Goal: Task Accomplishment & Management: Use online tool/utility

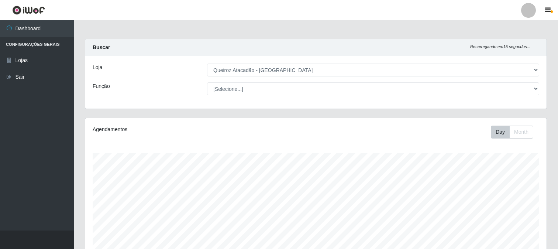
select select "464"
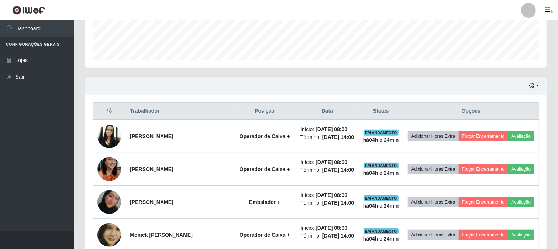
scroll to position [205, 0]
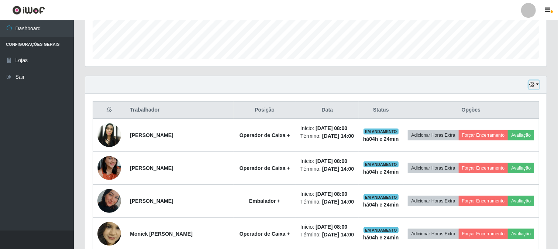
click at [533, 83] on icon "button" at bounding box center [531, 84] width 5 height 5
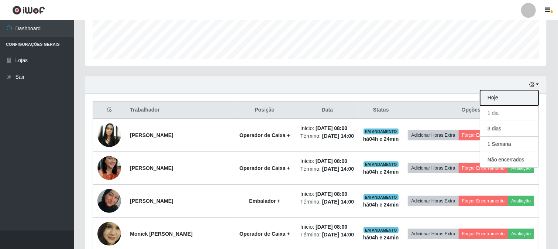
click at [510, 99] on button "Hoje" at bounding box center [509, 98] width 58 height 16
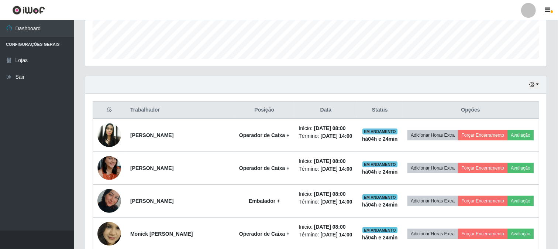
scroll to position [246, 0]
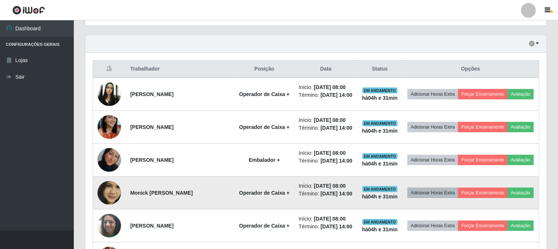
drag, startPoint x: 447, startPoint y: 196, endPoint x: 444, endPoint y: 202, distance: 6.6
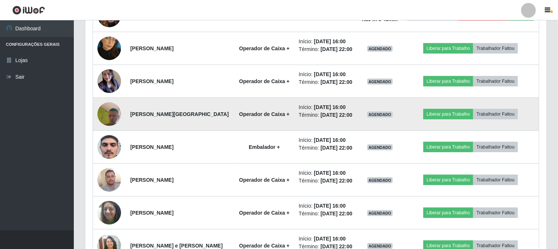
scroll to position [602, 0]
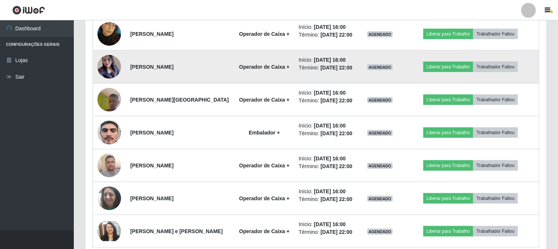
click at [119, 82] on img at bounding box center [109, 66] width 24 height 31
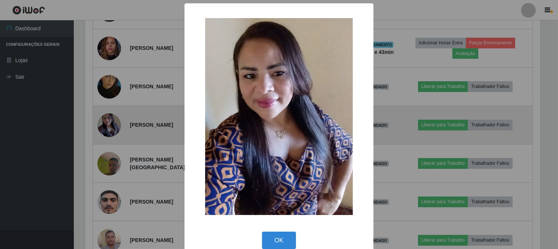
scroll to position [153, 457]
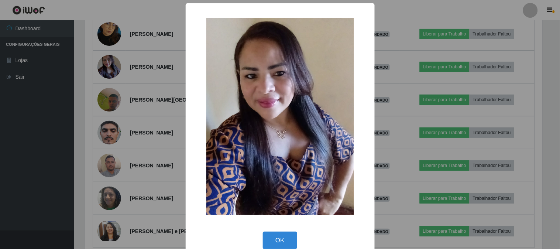
click at [152, 120] on div "× OK Cancel" at bounding box center [280, 124] width 560 height 249
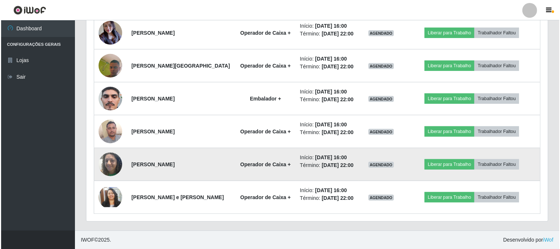
scroll to position [725, 0]
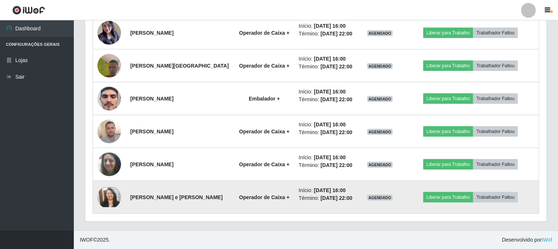
click at [105, 194] on img at bounding box center [109, 197] width 24 height 20
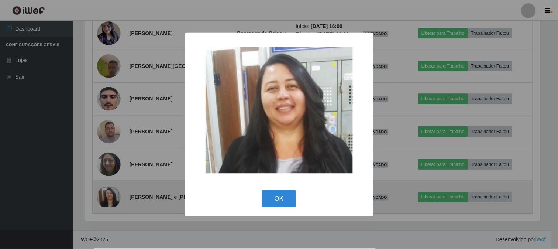
scroll to position [153, 457]
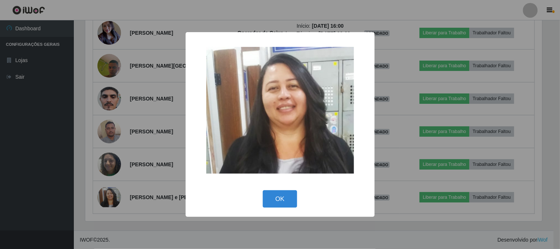
click at [142, 160] on div "× OK Cancel" at bounding box center [280, 124] width 560 height 249
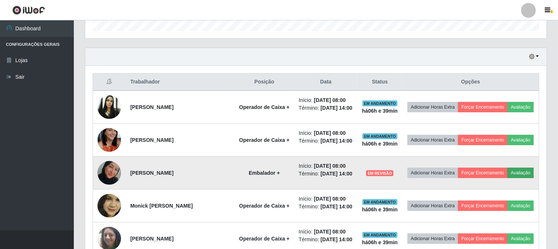
scroll to position [150, 0]
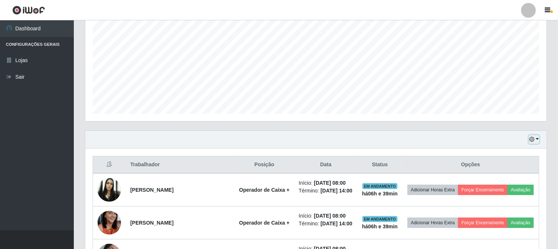
click at [532, 142] on button "button" at bounding box center [534, 139] width 10 height 8
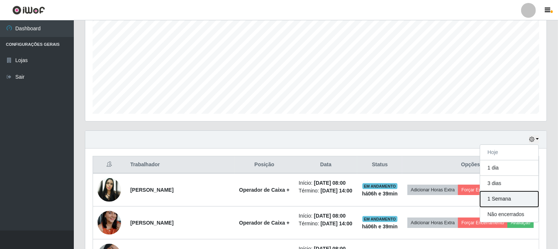
click at [506, 203] on button "1 Semana" at bounding box center [509, 199] width 58 height 16
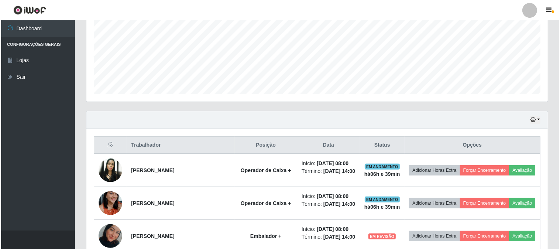
scroll to position [334, 0]
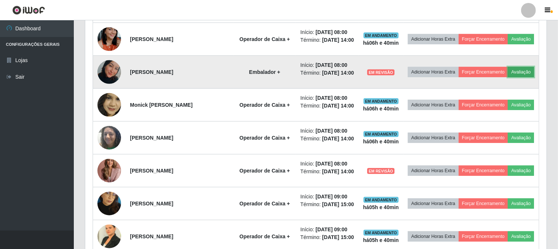
click at [508, 77] on button "Avaliação" at bounding box center [521, 72] width 26 height 10
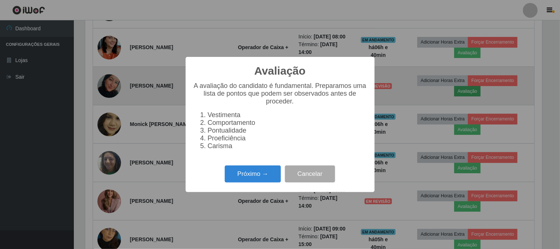
scroll to position [153, 457]
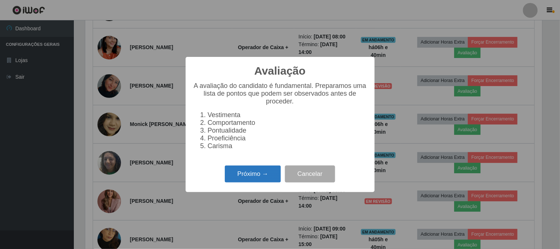
click at [255, 172] on button "Próximo →" at bounding box center [253, 173] width 56 height 17
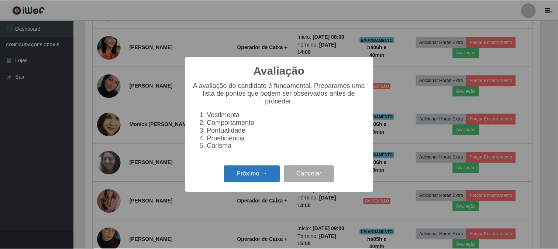
scroll to position [368976, 368673]
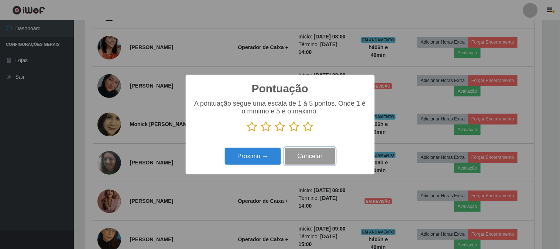
click at [314, 158] on button "Cancelar" at bounding box center [310, 156] width 50 height 17
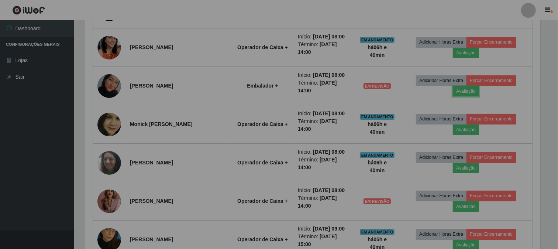
scroll to position [153, 461]
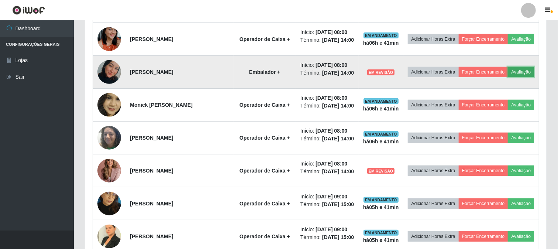
click at [508, 77] on button "Avaliação" at bounding box center [521, 72] width 26 height 10
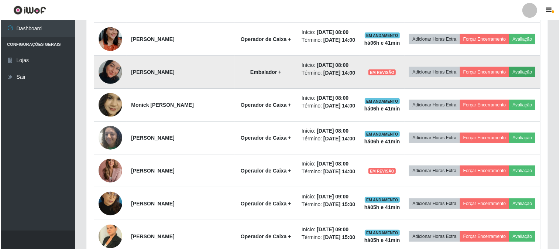
scroll to position [153, 457]
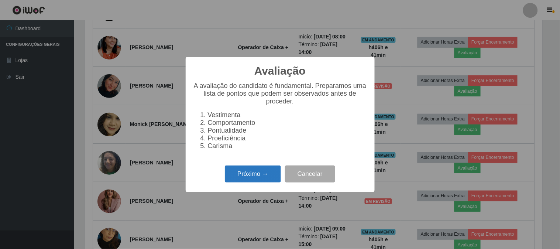
click at [260, 178] on button "Próximo →" at bounding box center [253, 173] width 56 height 17
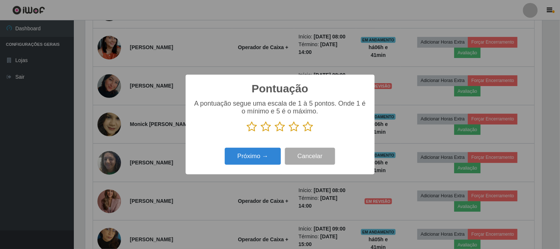
click at [305, 128] on icon at bounding box center [308, 126] width 10 height 11
click at [303, 132] on input "radio" at bounding box center [303, 132] width 0 height 0
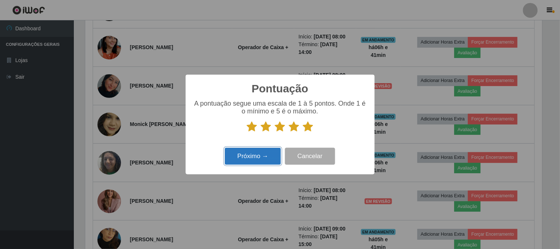
click at [263, 157] on button "Próximo →" at bounding box center [253, 156] width 56 height 17
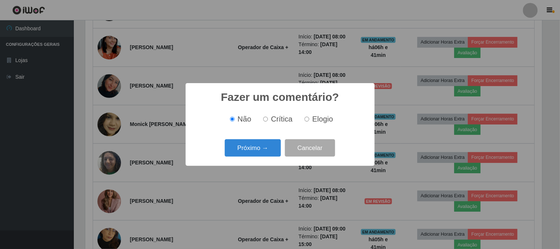
click at [305, 120] on input "Elogio" at bounding box center [307, 119] width 5 height 5
radio input "true"
click at [230, 146] on button "Próximo →" at bounding box center [253, 147] width 56 height 17
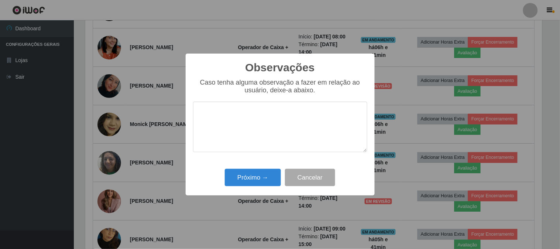
click at [240, 128] on textarea at bounding box center [280, 127] width 174 height 51
type textarea "pontual"
click at [244, 183] on button "Próximo →" at bounding box center [253, 177] width 56 height 17
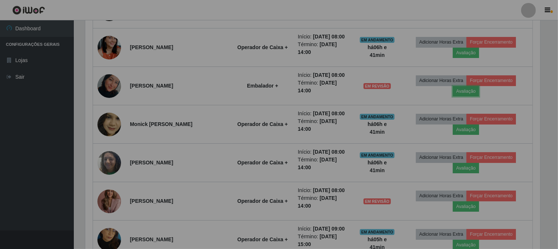
scroll to position [153, 461]
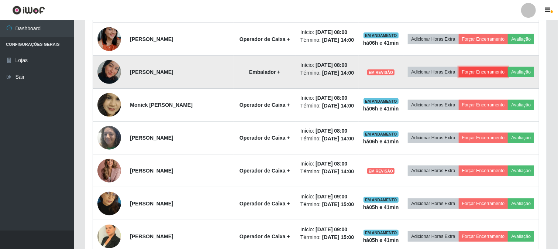
click at [484, 77] on button "Forçar Encerramento" at bounding box center [483, 72] width 49 height 10
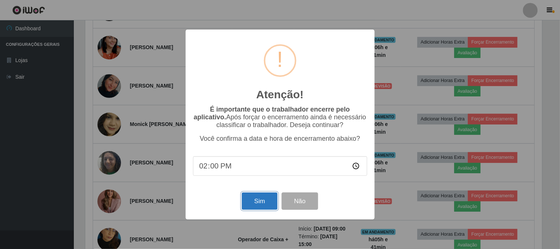
click at [270, 196] on button "Sim" at bounding box center [260, 200] width 36 height 17
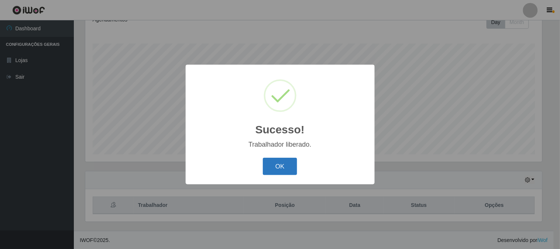
click at [289, 160] on button "OK" at bounding box center [280, 166] width 34 height 17
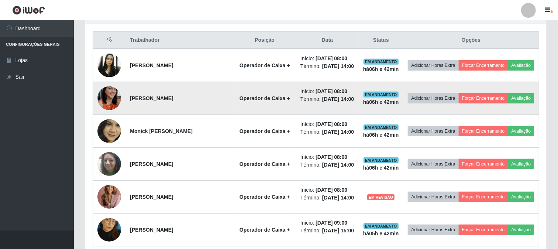
scroll to position [274, 0]
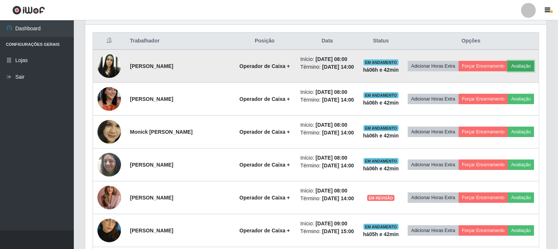
click at [508, 71] on button "Avaliação" at bounding box center [521, 66] width 26 height 10
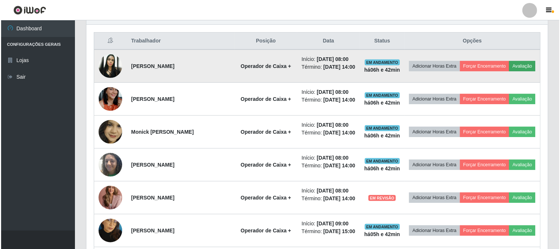
scroll to position [153, 457]
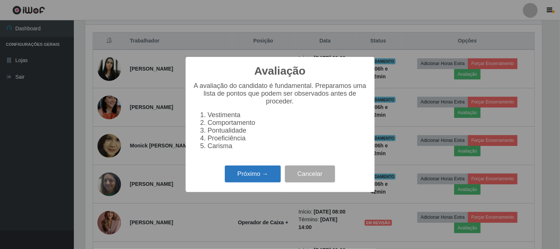
click at [271, 181] on button "Próximo →" at bounding box center [253, 173] width 56 height 17
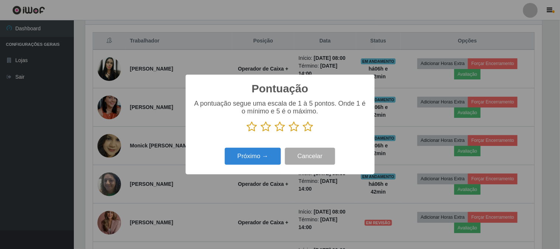
scroll to position [368976, 368673]
click at [305, 127] on icon at bounding box center [308, 126] width 10 height 11
click at [303, 132] on input "radio" at bounding box center [303, 132] width 0 height 0
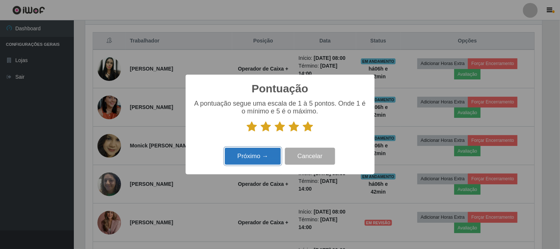
click at [240, 158] on button "Próximo →" at bounding box center [253, 156] width 56 height 17
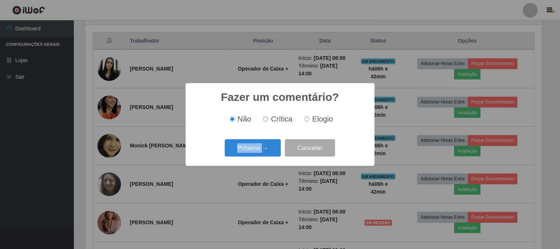
click at [240, 158] on div "Próximo → Cancelar" at bounding box center [280, 147] width 174 height 21
click at [248, 147] on button "Próximo →" at bounding box center [253, 147] width 56 height 17
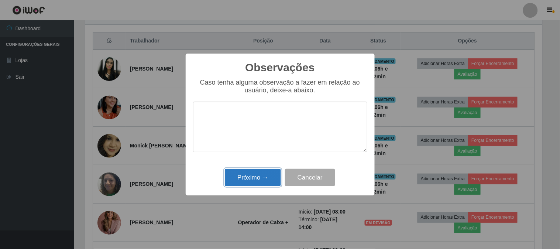
click at [236, 176] on button "Próximo →" at bounding box center [253, 177] width 56 height 17
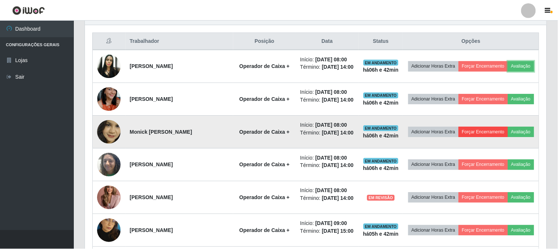
scroll to position [153, 461]
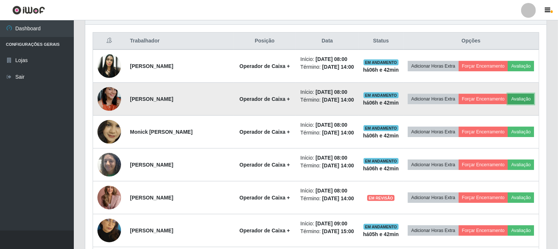
click at [508, 104] on button "Avaliação" at bounding box center [521, 99] width 26 height 10
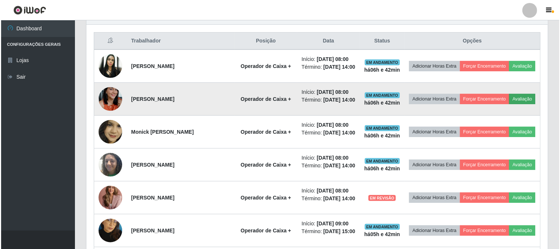
scroll to position [153, 457]
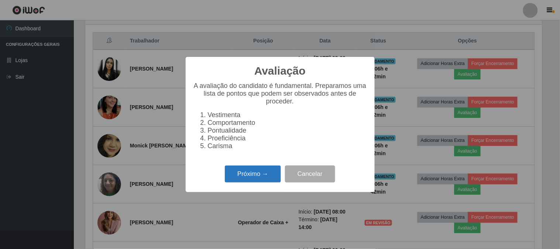
click at [254, 177] on button "Próximo →" at bounding box center [253, 173] width 56 height 17
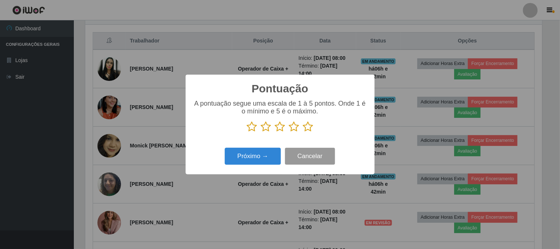
scroll to position [368976, 368673]
click at [306, 130] on icon at bounding box center [308, 126] width 10 height 11
click at [303, 132] on input "radio" at bounding box center [303, 132] width 0 height 0
click at [265, 166] on div "Próximo → Cancelar" at bounding box center [280, 155] width 174 height 21
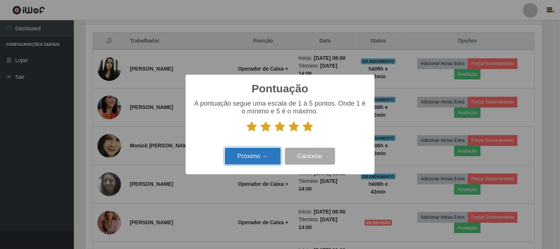
click at [267, 156] on button "Próximo →" at bounding box center [253, 156] width 56 height 17
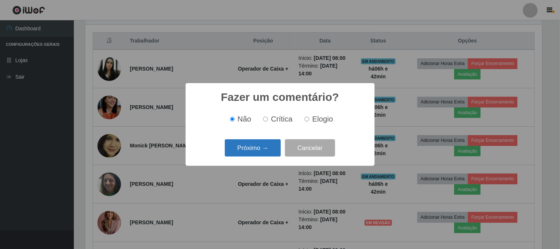
click at [264, 156] on button "Próximo →" at bounding box center [253, 147] width 56 height 17
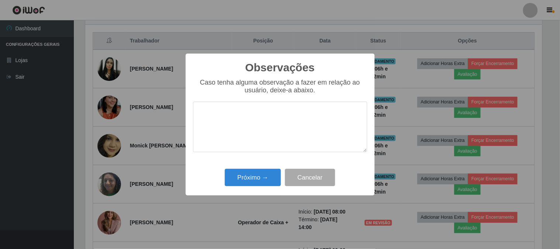
click at [263, 152] on div "Caso tenha alguma observação a fazer em relação ao usuário, deixe-a abaixo." at bounding box center [280, 119] width 174 height 81
click at [260, 180] on button "Próximo →" at bounding box center [253, 177] width 56 height 17
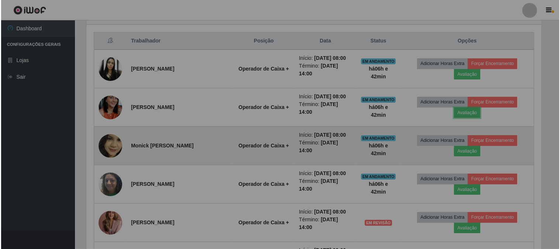
scroll to position [153, 461]
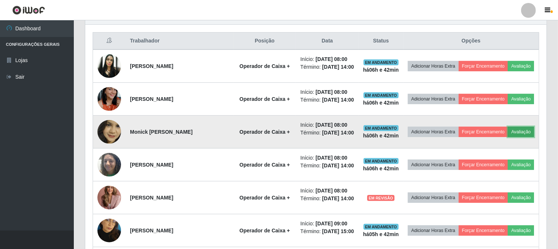
click at [508, 137] on button "Avaliação" at bounding box center [521, 132] width 26 height 10
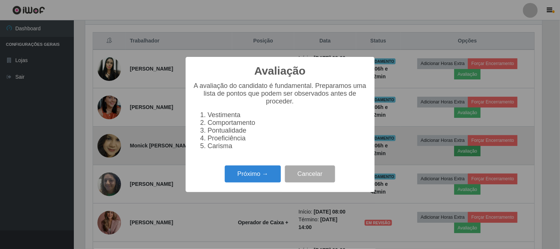
scroll to position [153, 457]
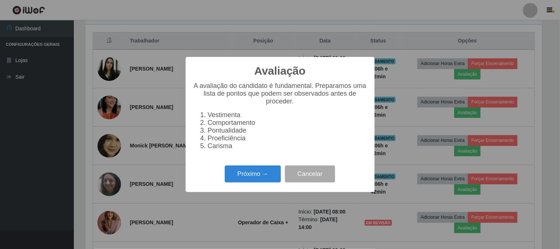
click at [223, 176] on div "Próximo → Cancelar" at bounding box center [280, 173] width 174 height 21
click at [239, 178] on button "Próximo →" at bounding box center [253, 173] width 56 height 17
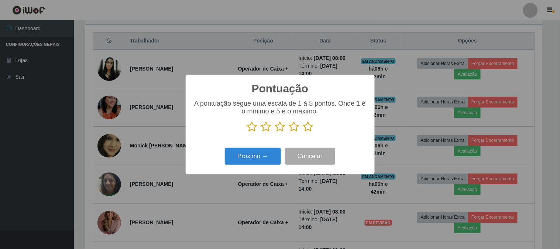
scroll to position [368976, 368673]
click at [306, 126] on icon at bounding box center [308, 126] width 10 height 11
click at [303, 132] on input "radio" at bounding box center [303, 132] width 0 height 0
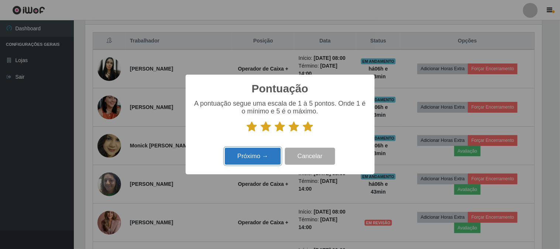
click at [271, 151] on button "Próximo →" at bounding box center [253, 156] width 56 height 17
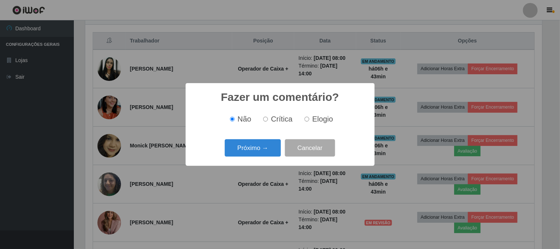
click at [271, 151] on button "Próximo →" at bounding box center [253, 147] width 56 height 17
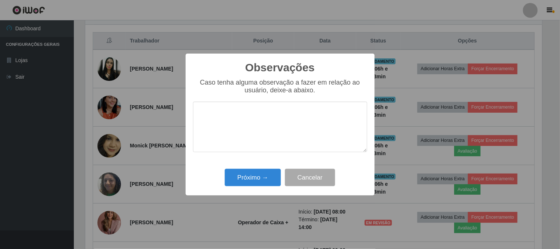
click at [224, 180] on div "Próximo → Cancelar" at bounding box center [280, 177] width 174 height 21
click at [250, 178] on button "Próximo →" at bounding box center [253, 177] width 56 height 17
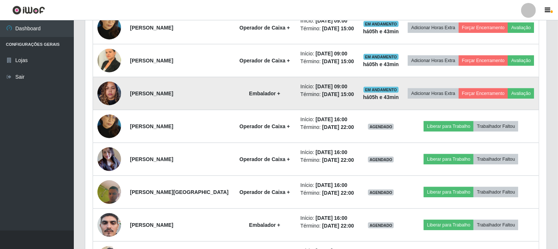
scroll to position [479, 0]
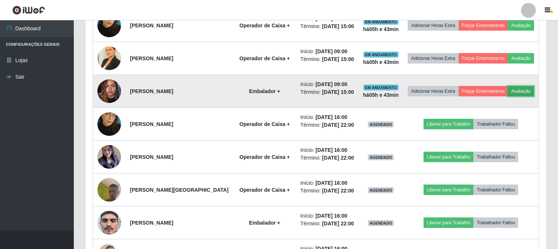
click at [508, 96] on button "Avaliação" at bounding box center [521, 91] width 26 height 10
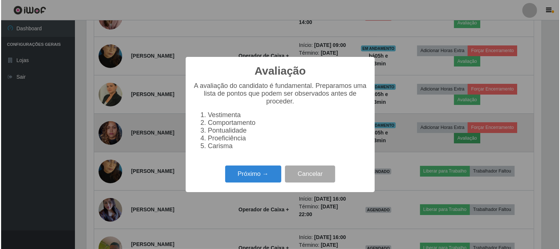
scroll to position [153, 457]
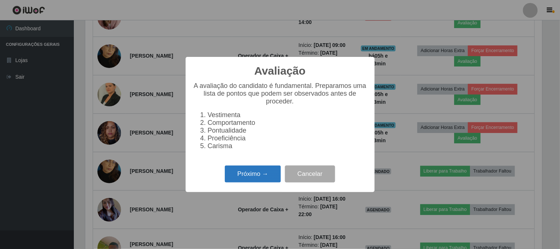
click at [246, 182] on button "Próximo →" at bounding box center [253, 173] width 56 height 17
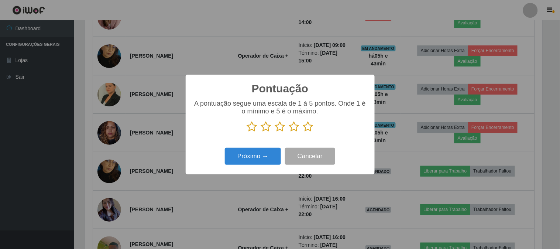
scroll to position [368976, 368673]
click at [306, 128] on icon at bounding box center [308, 126] width 10 height 11
click at [303, 132] on input "radio" at bounding box center [303, 132] width 0 height 0
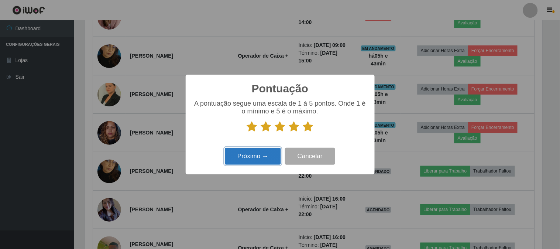
click at [261, 157] on button "Próximo →" at bounding box center [253, 156] width 56 height 17
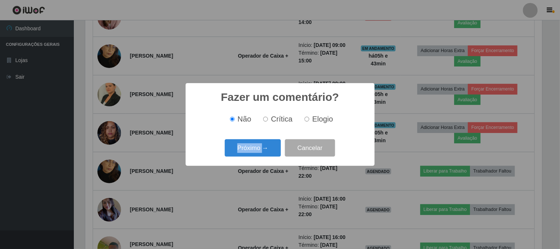
click at [260, 157] on div "Próximo → Cancelar" at bounding box center [280, 147] width 174 height 21
click at [269, 144] on button "Próximo →" at bounding box center [253, 147] width 56 height 17
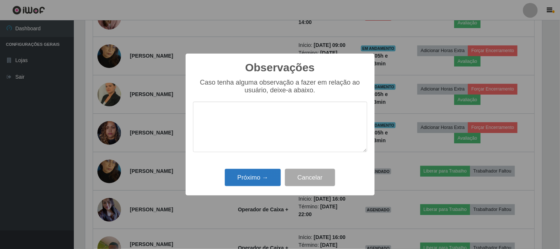
drag, startPoint x: 265, startPoint y: 166, endPoint x: 263, endPoint y: 171, distance: 5.1
click at [264, 167] on div "Observações × Caso tenha alguma observação a fazer em relação ao usuário, deixe…" at bounding box center [280, 125] width 189 height 142
click at [263, 172] on button "Próximo →" at bounding box center [253, 177] width 56 height 17
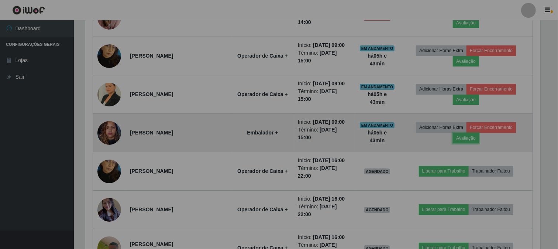
scroll to position [153, 461]
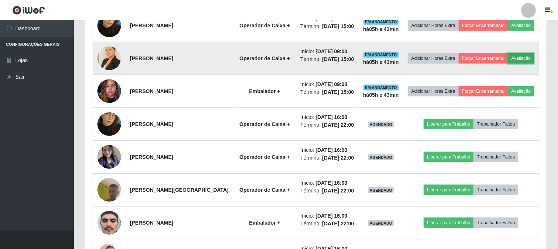
click at [508, 63] on button "Avaliação" at bounding box center [521, 58] width 26 height 10
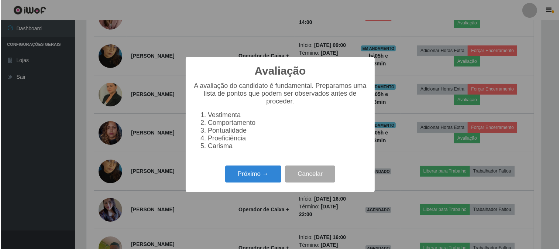
scroll to position [0, 0]
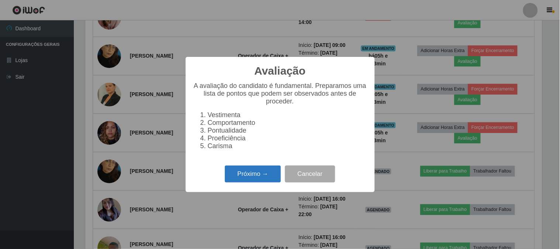
click at [244, 174] on button "Próximo →" at bounding box center [253, 173] width 56 height 17
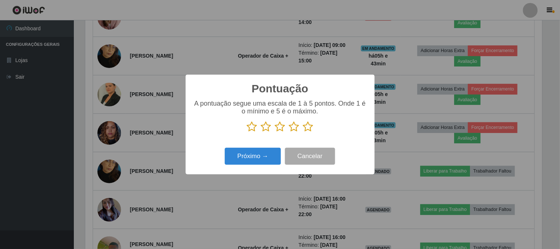
click at [309, 124] on icon at bounding box center [308, 126] width 10 height 11
click at [303, 132] on input "radio" at bounding box center [303, 132] width 0 height 0
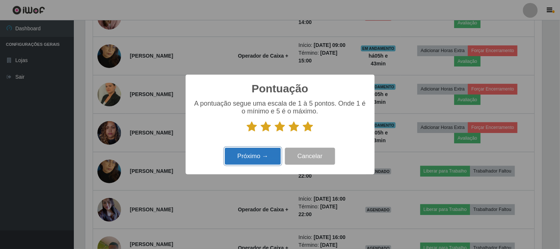
click at [245, 157] on button "Próximo →" at bounding box center [253, 156] width 56 height 17
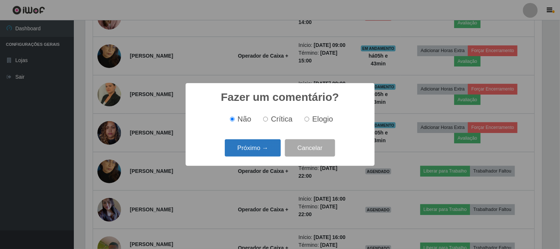
click at [252, 141] on button "Próximo →" at bounding box center [253, 147] width 56 height 17
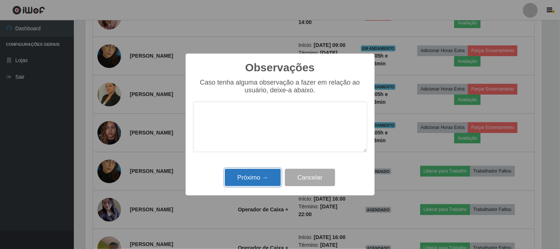
click at [248, 175] on button "Próximo →" at bounding box center [253, 177] width 56 height 17
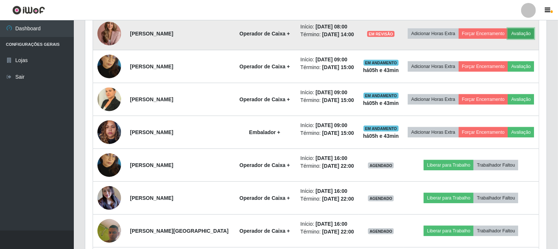
click at [508, 39] on button "Avaliação" at bounding box center [521, 33] width 26 height 10
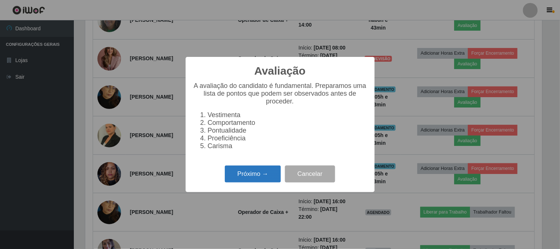
click at [248, 178] on button "Próximo →" at bounding box center [253, 173] width 56 height 17
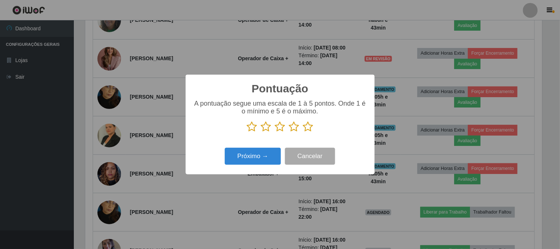
drag, startPoint x: 311, startPoint y: 130, endPoint x: 275, endPoint y: 147, distance: 39.5
click at [309, 130] on icon at bounding box center [308, 126] width 10 height 11
click at [303, 132] on input "radio" at bounding box center [303, 132] width 0 height 0
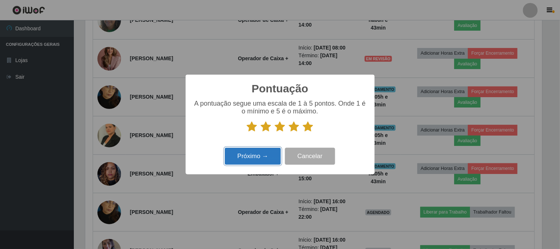
click at [250, 159] on button "Próximo →" at bounding box center [253, 156] width 56 height 17
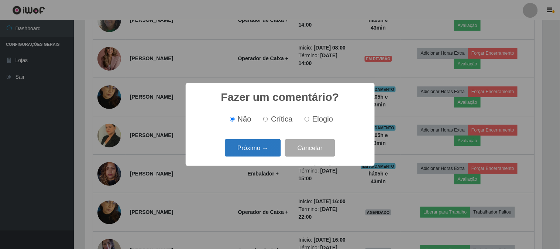
click at [260, 150] on button "Próximo →" at bounding box center [253, 147] width 56 height 17
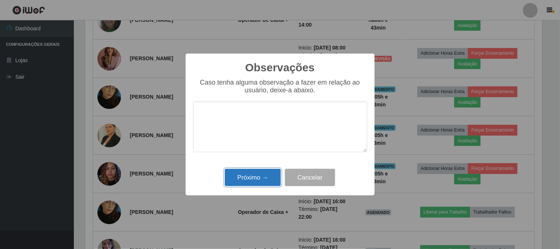
click at [266, 171] on button "Próximo →" at bounding box center [253, 177] width 56 height 17
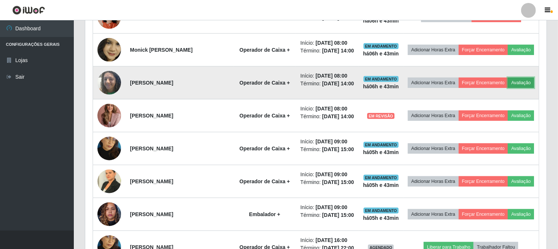
click at [508, 88] on button "Avaliação" at bounding box center [521, 83] width 26 height 10
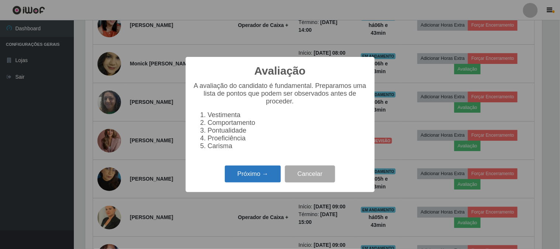
click at [269, 176] on button "Próximo →" at bounding box center [253, 173] width 56 height 17
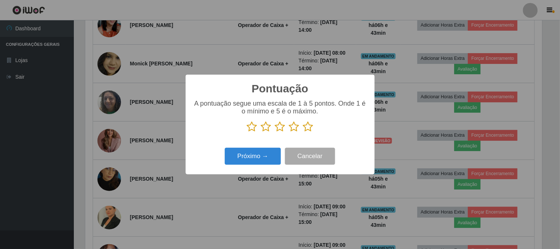
click at [308, 127] on icon at bounding box center [308, 126] width 10 height 11
click at [303, 132] on input "radio" at bounding box center [303, 132] width 0 height 0
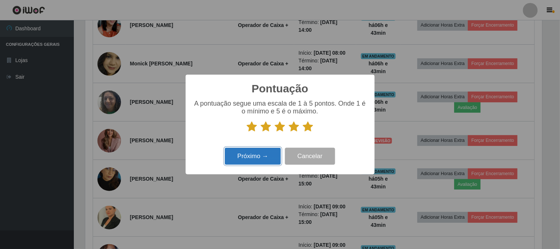
click at [252, 161] on button "Próximo →" at bounding box center [253, 156] width 56 height 17
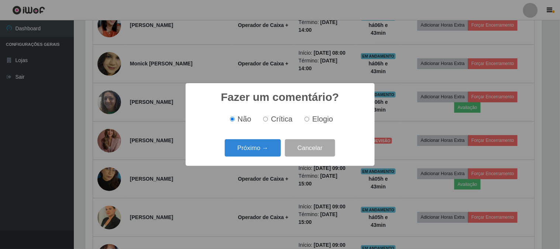
click at [307, 121] on input "Elogio" at bounding box center [307, 119] width 5 height 5
radio input "true"
click at [249, 157] on button "Próximo →" at bounding box center [253, 147] width 56 height 17
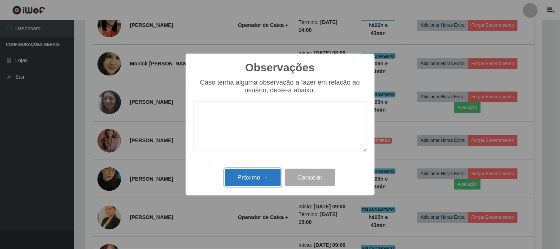
click at [243, 181] on button "Próximo →" at bounding box center [253, 177] width 56 height 17
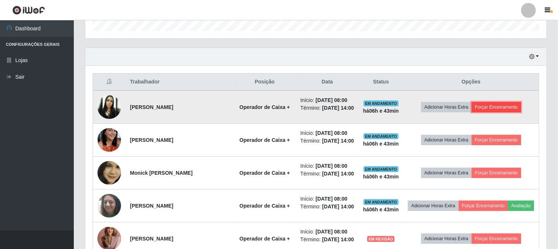
click at [494, 111] on button "Forçar Encerramento" at bounding box center [496, 107] width 49 height 10
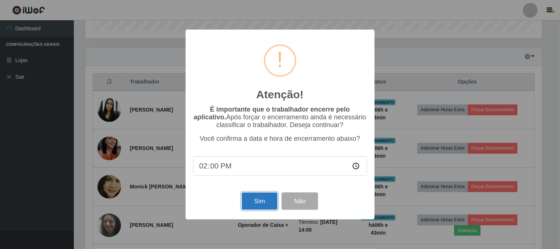
click at [249, 196] on button "Sim" at bounding box center [260, 200] width 36 height 17
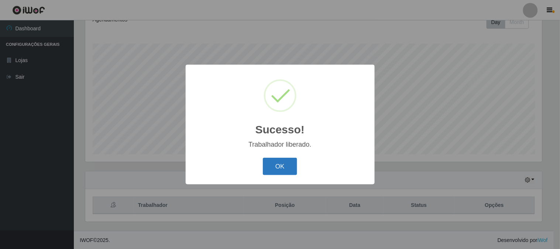
click at [270, 165] on button "OK" at bounding box center [280, 166] width 34 height 17
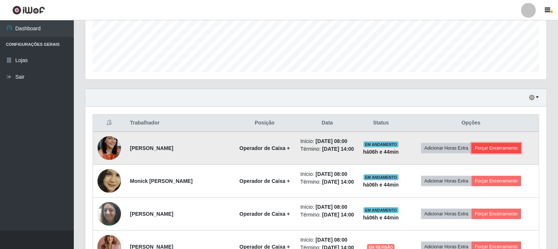
click at [495, 153] on button "Forçar Encerramento" at bounding box center [496, 148] width 49 height 10
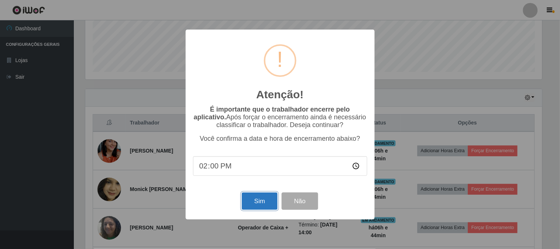
click at [268, 202] on button "Sim" at bounding box center [260, 200] width 36 height 17
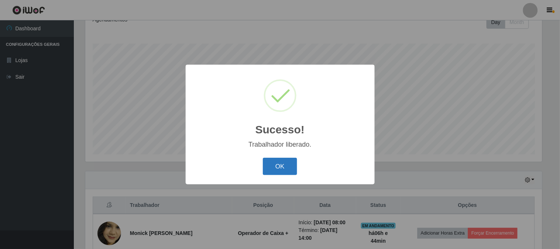
click at [285, 160] on button "OK" at bounding box center [280, 166] width 34 height 17
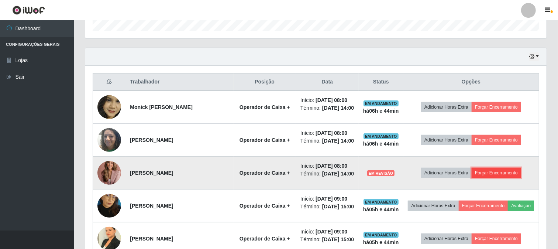
click at [491, 178] on button "Forçar Encerramento" at bounding box center [496, 173] width 49 height 10
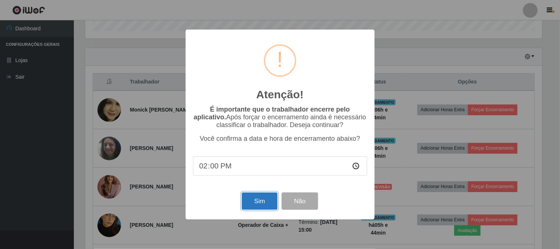
click at [259, 199] on button "Sim" at bounding box center [260, 200] width 36 height 17
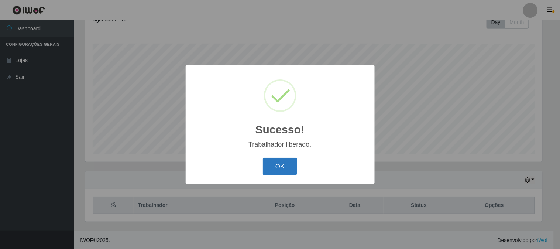
click at [291, 164] on button "OK" at bounding box center [280, 166] width 34 height 17
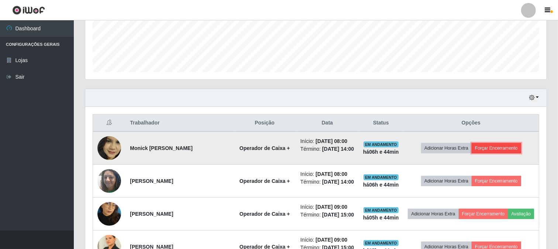
click at [509, 153] on button "Forçar Encerramento" at bounding box center [496, 148] width 49 height 10
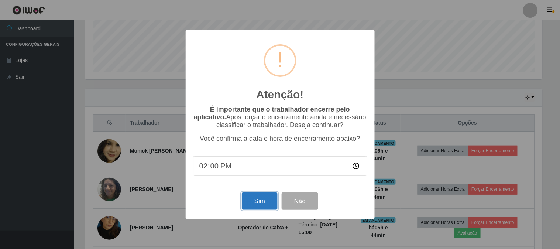
click at [252, 199] on button "Sim" at bounding box center [260, 200] width 36 height 17
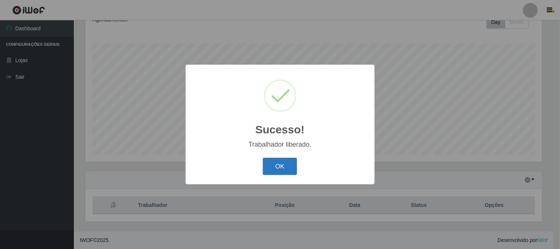
click at [291, 164] on button "OK" at bounding box center [280, 166] width 34 height 17
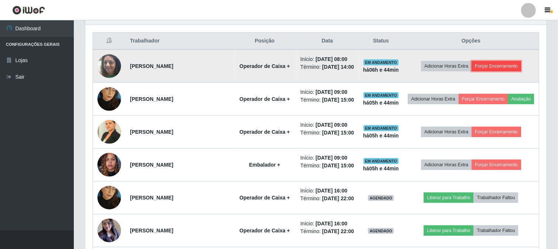
click at [495, 69] on button "Forçar Encerramento" at bounding box center [496, 66] width 49 height 10
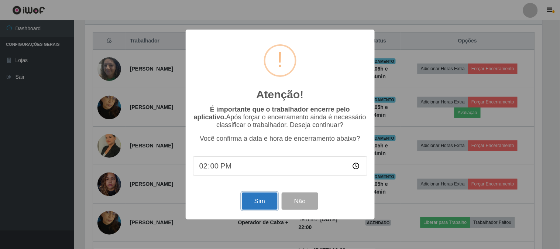
click at [248, 200] on button "Sim" at bounding box center [260, 200] width 36 height 17
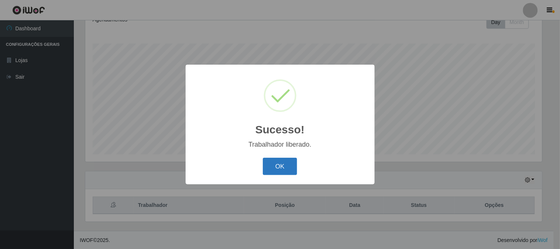
click at [278, 174] on button "OK" at bounding box center [280, 166] width 34 height 17
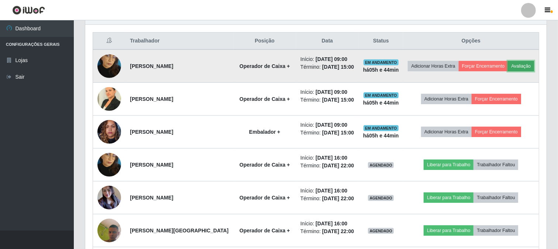
click at [508, 71] on button "Avaliação" at bounding box center [521, 66] width 26 height 10
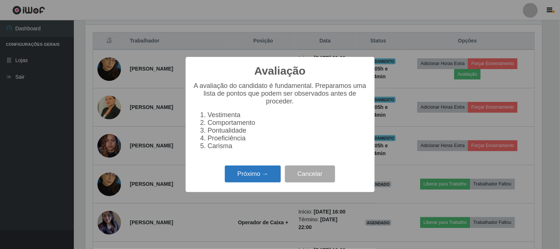
click at [248, 180] on button "Próximo →" at bounding box center [253, 173] width 56 height 17
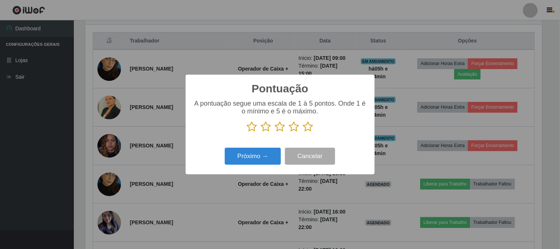
click at [306, 128] on icon at bounding box center [308, 126] width 10 height 11
click at [303, 132] on input "radio" at bounding box center [303, 132] width 0 height 0
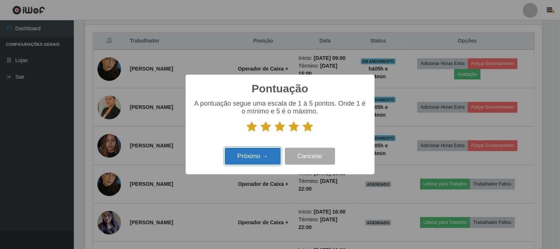
click at [264, 153] on button "Próximo →" at bounding box center [253, 156] width 56 height 17
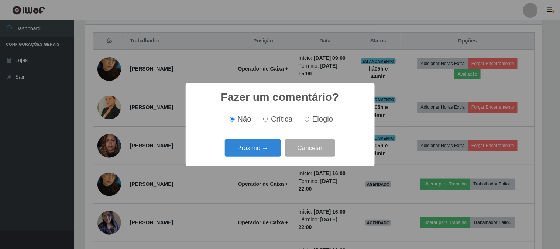
click at [319, 121] on span "Elogio" at bounding box center [322, 119] width 21 height 8
click at [309, 121] on input "Elogio" at bounding box center [307, 119] width 5 height 5
radio input "true"
click at [259, 145] on button "Próximo →" at bounding box center [253, 147] width 56 height 17
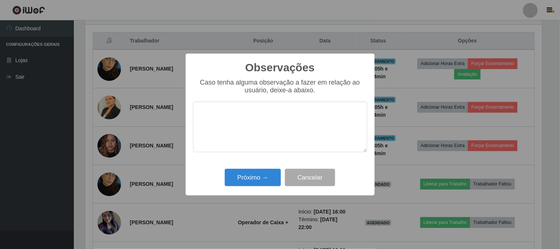
click at [259, 145] on textarea at bounding box center [280, 127] width 174 height 51
click at [255, 172] on button "Próximo →" at bounding box center [253, 177] width 56 height 17
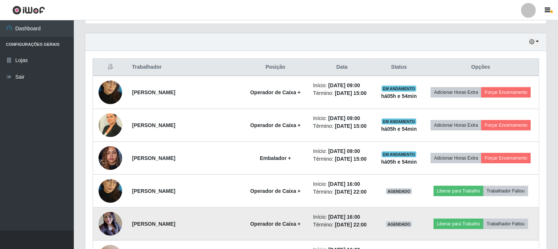
scroll to position [287, 0]
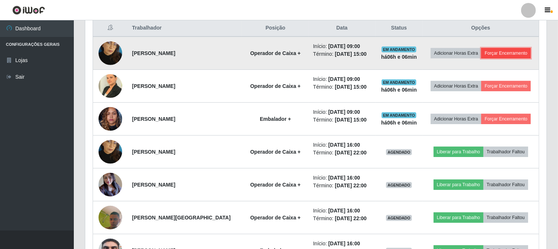
click at [506, 51] on button "Forçar Encerramento" at bounding box center [505, 53] width 49 height 10
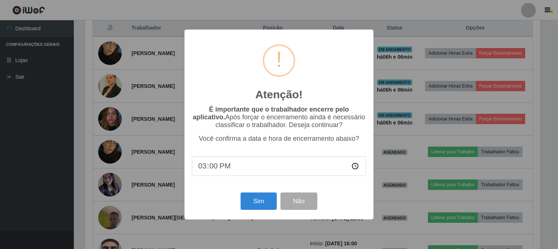
scroll to position [153, 457]
drag, startPoint x: 248, startPoint y: 206, endPoint x: 372, endPoint y: 152, distance: 134.4
click at [250, 204] on button "Sim" at bounding box center [260, 200] width 36 height 17
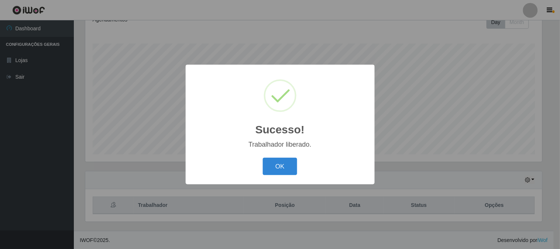
click at [287, 157] on div "OK Cancel" at bounding box center [280, 166] width 174 height 21
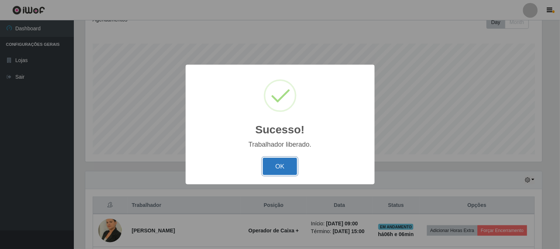
click at [287, 165] on button "OK" at bounding box center [280, 166] width 34 height 17
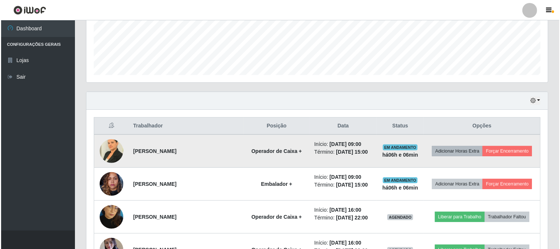
scroll to position [192, 0]
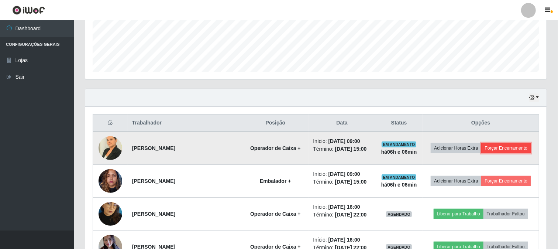
click at [492, 148] on button "Forçar Encerramento" at bounding box center [505, 148] width 49 height 10
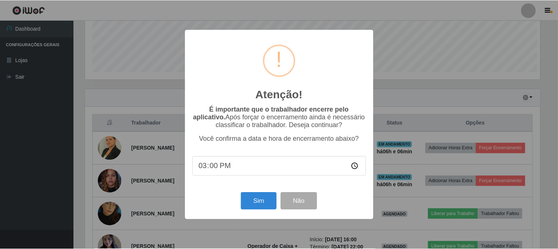
scroll to position [153, 457]
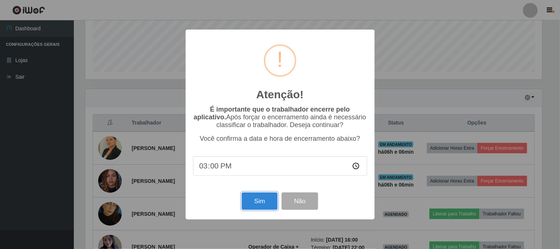
drag, startPoint x: 262, startPoint y: 203, endPoint x: 277, endPoint y: 197, distance: 16.0
click at [264, 203] on button "Sim" at bounding box center [260, 200] width 36 height 17
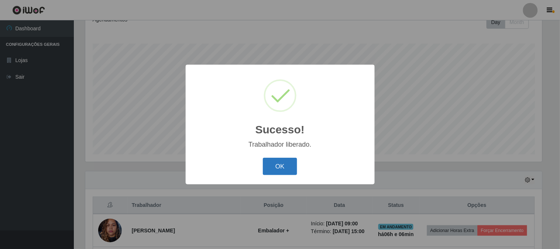
drag, startPoint x: 281, startPoint y: 168, endPoint x: 414, endPoint y: 134, distance: 137.5
click at [280, 168] on button "OK" at bounding box center [280, 166] width 34 height 17
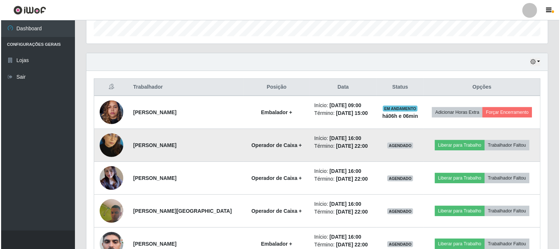
scroll to position [233, 0]
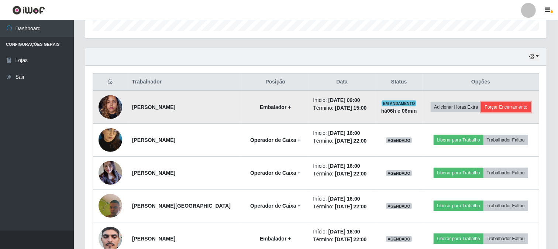
click at [501, 104] on button "Forçar Encerramento" at bounding box center [505, 107] width 49 height 10
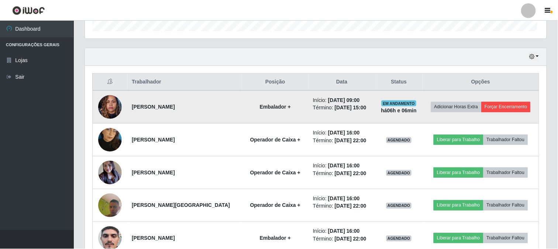
scroll to position [153, 457]
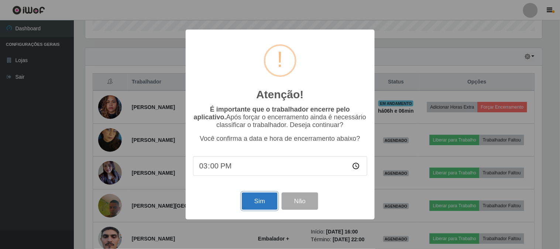
drag, startPoint x: 257, startPoint y: 202, endPoint x: 340, endPoint y: 168, distance: 89.8
click at [257, 201] on button "Sim" at bounding box center [260, 200] width 36 height 17
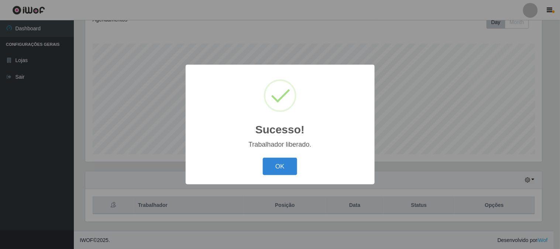
click at [533, 55] on div "Sucesso! × Trabalhador liberado. OK Cancel" at bounding box center [280, 124] width 560 height 249
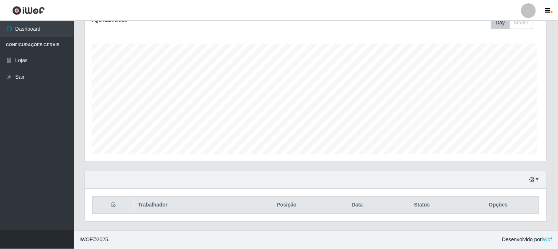
scroll to position [153, 461]
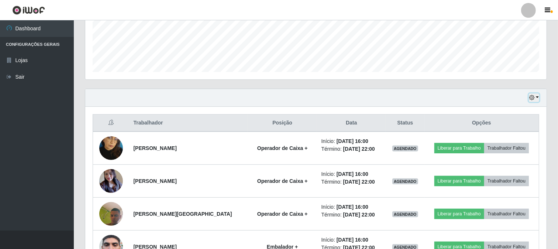
click at [533, 101] on button "button" at bounding box center [534, 97] width 10 height 8
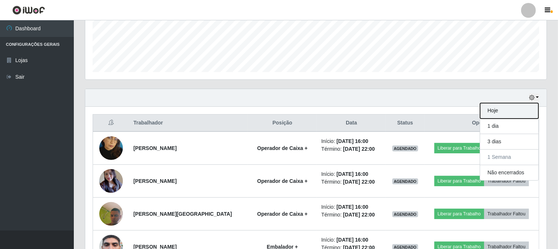
click at [503, 109] on button "Hoje" at bounding box center [509, 111] width 58 height 16
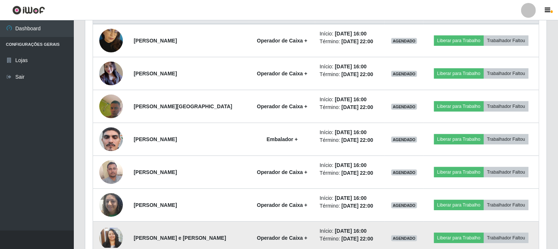
drag, startPoint x: 142, startPoint y: 203, endPoint x: 131, endPoint y: 223, distance: 22.8
drag, startPoint x: 131, startPoint y: 223, endPoint x: 130, endPoint y: 235, distance: 12.2
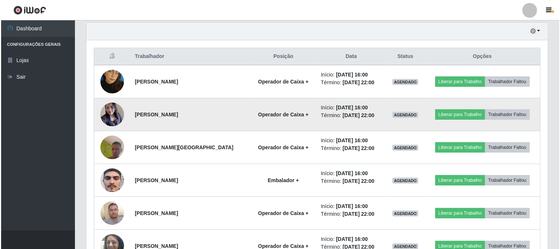
scroll to position [217, 0]
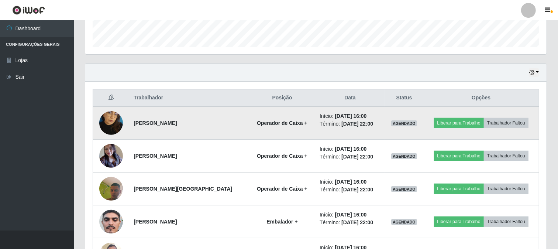
click at [104, 117] on img at bounding box center [111, 123] width 24 height 42
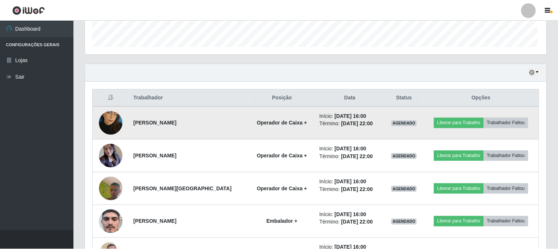
scroll to position [153, 457]
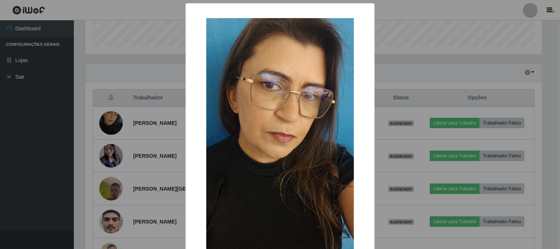
click at [20, 152] on div "× OK Cancel" at bounding box center [280, 124] width 560 height 249
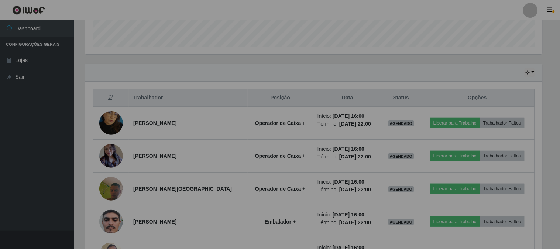
scroll to position [153, 461]
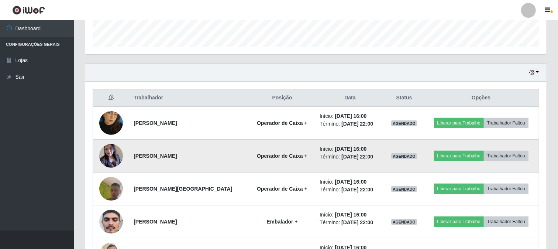
click at [162, 160] on td "[PERSON_NAME]" at bounding box center [189, 156] width 120 height 33
click at [113, 153] on img at bounding box center [111, 155] width 24 height 31
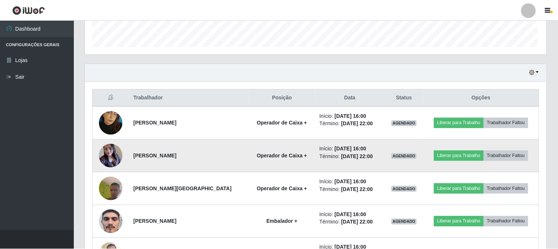
scroll to position [153, 457]
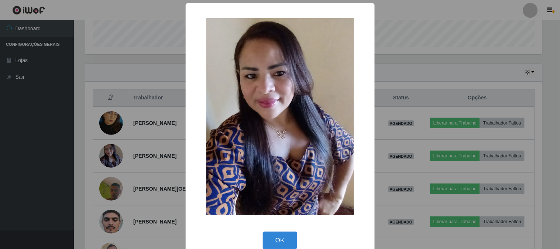
click at [61, 151] on div "× OK Cancel" at bounding box center [280, 124] width 560 height 249
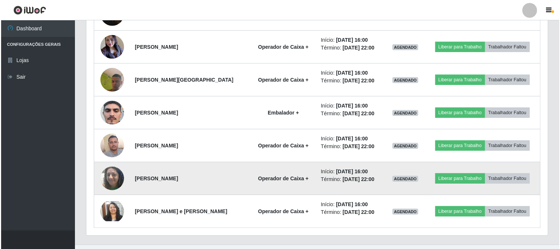
scroll to position [340, 0]
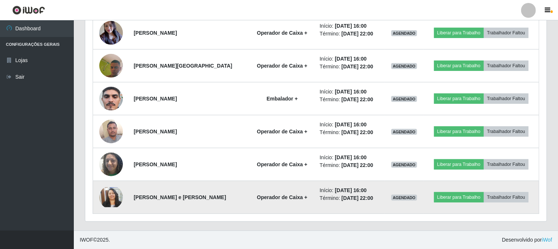
click at [108, 198] on img at bounding box center [111, 197] width 24 height 20
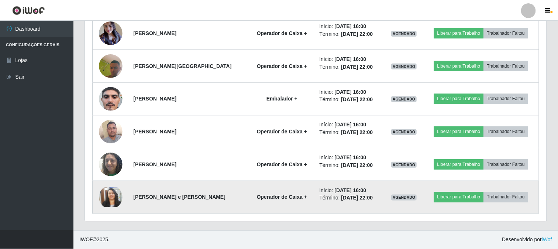
scroll to position [153, 457]
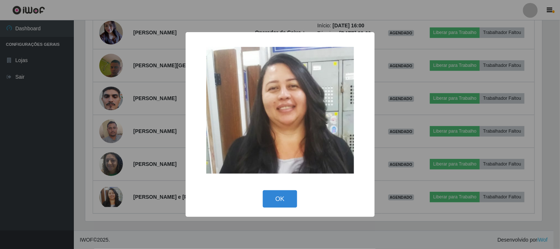
click at [30, 171] on div "× OK Cancel" at bounding box center [280, 124] width 560 height 249
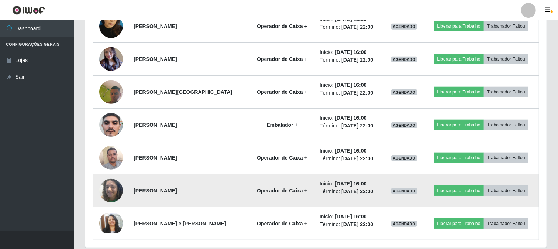
scroll to position [299, 0]
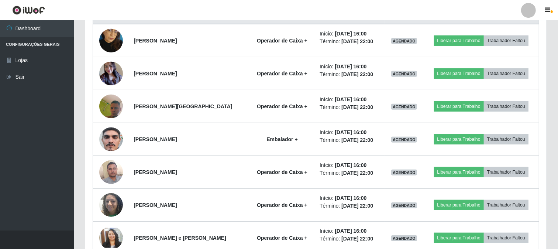
drag, startPoint x: 106, startPoint y: 230, endPoint x: 0, endPoint y: 265, distance: 111.9
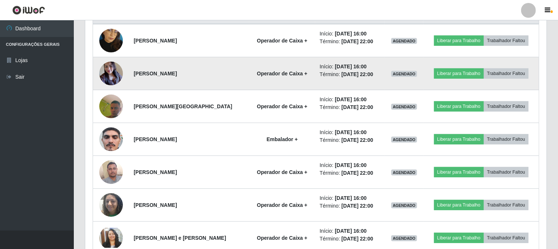
drag, startPoint x: 0, startPoint y: 265, endPoint x: 190, endPoint y: 61, distance: 278.9
click at [190, 61] on td "[PERSON_NAME]" at bounding box center [189, 73] width 120 height 33
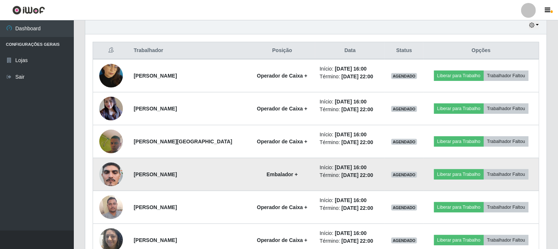
scroll to position [217, 0]
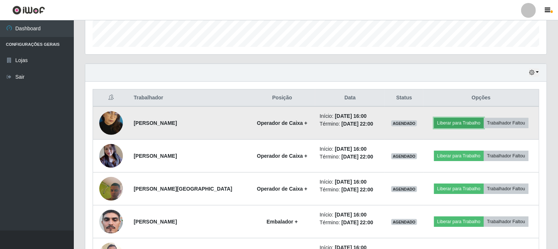
click at [452, 124] on button "Liberar para Trabalho" at bounding box center [459, 123] width 50 height 10
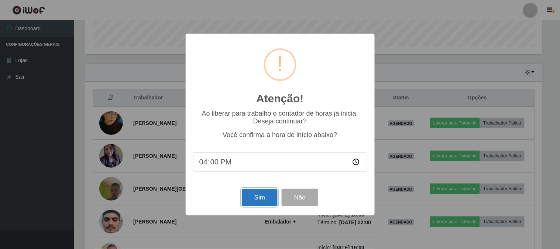
click at [257, 204] on button "Sim" at bounding box center [260, 197] width 36 height 17
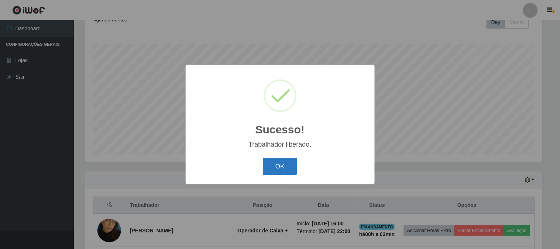
click at [272, 164] on button "OK" at bounding box center [280, 166] width 34 height 17
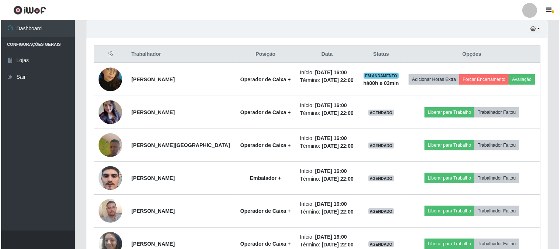
scroll to position [274, 0]
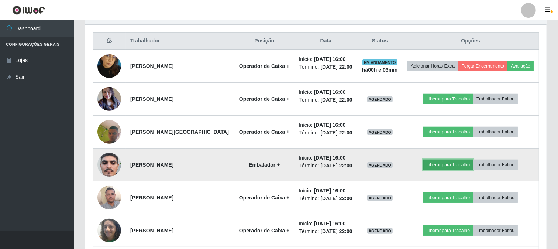
click at [441, 170] on button "Liberar para Trabalho" at bounding box center [448, 164] width 50 height 10
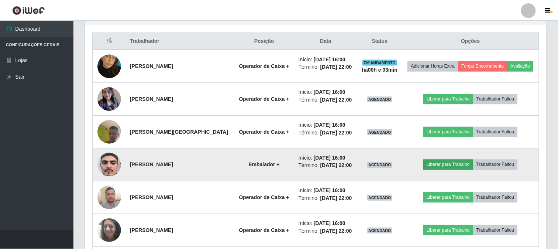
scroll to position [153, 457]
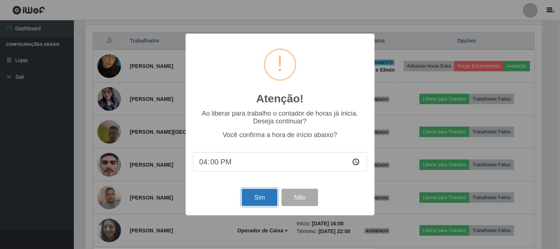
click at [265, 195] on button "Sim" at bounding box center [260, 197] width 36 height 17
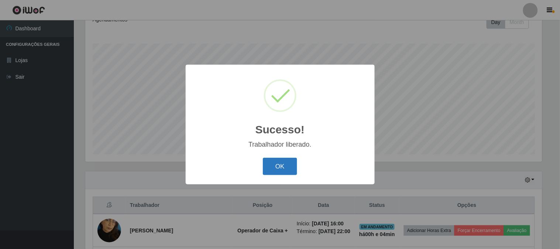
click at [281, 164] on button "OK" at bounding box center [280, 166] width 34 height 17
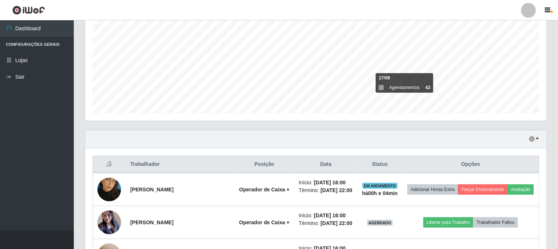
scroll to position [233, 0]
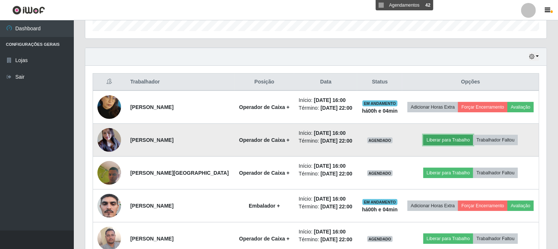
click at [439, 145] on button "Liberar para Trabalho" at bounding box center [448, 140] width 50 height 10
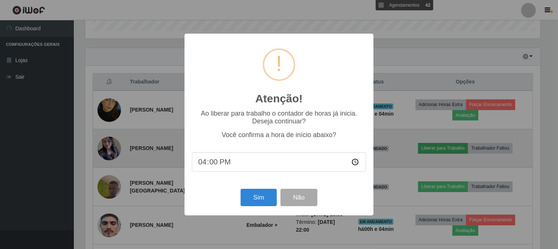
scroll to position [153, 457]
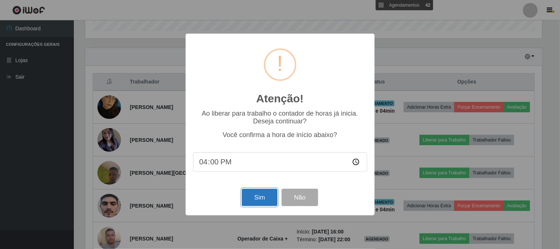
click at [252, 192] on button "Sim" at bounding box center [260, 197] width 36 height 17
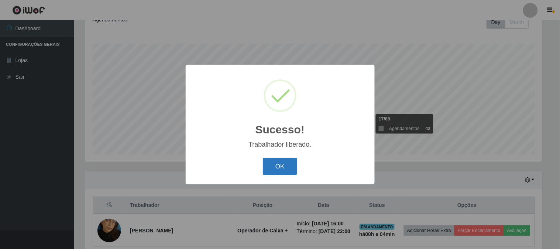
click at [291, 168] on button "OK" at bounding box center [280, 166] width 34 height 17
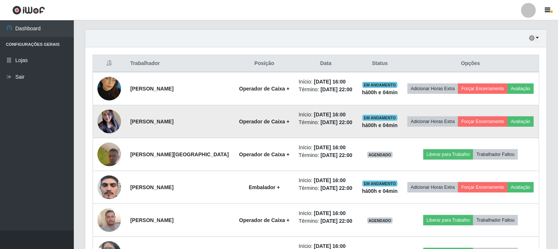
scroll to position [315, 0]
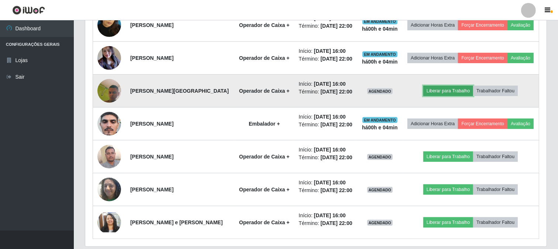
click at [465, 96] on button "Liberar para Trabalho" at bounding box center [448, 91] width 50 height 10
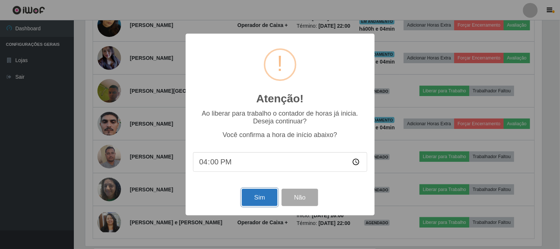
click at [251, 201] on button "Sim" at bounding box center [260, 197] width 36 height 17
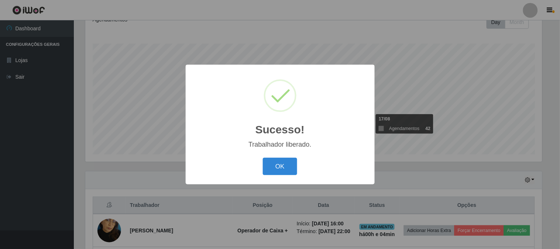
click at [443, 178] on div "Sucesso! × Trabalhador liberado. OK Cancel" at bounding box center [280, 124] width 560 height 249
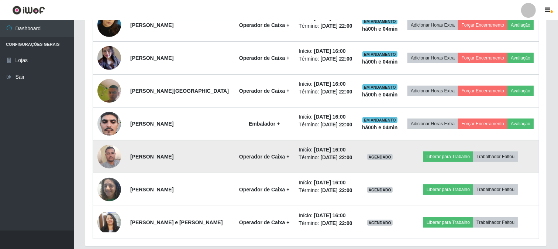
click at [446, 173] on td "Liberar para Trabalho Trabalhador Faltou" at bounding box center [470, 156] width 137 height 33
click at [447, 162] on button "Liberar para Trabalho" at bounding box center [448, 156] width 50 height 10
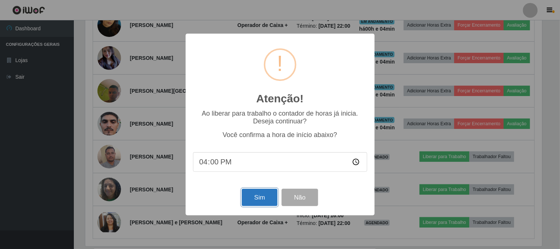
click at [267, 197] on button "Sim" at bounding box center [260, 197] width 36 height 17
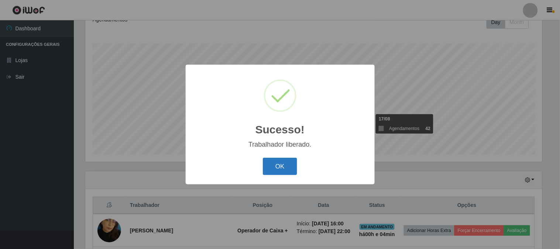
click at [285, 163] on button "OK" at bounding box center [280, 166] width 34 height 17
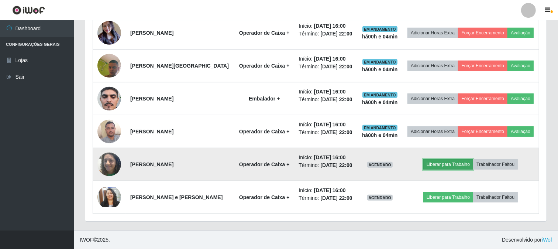
click at [454, 169] on button "Liberar para Trabalho" at bounding box center [448, 164] width 50 height 10
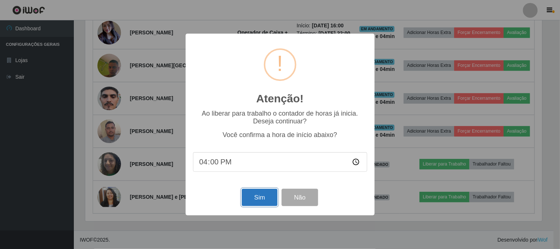
click at [247, 193] on button "Sim" at bounding box center [260, 197] width 36 height 17
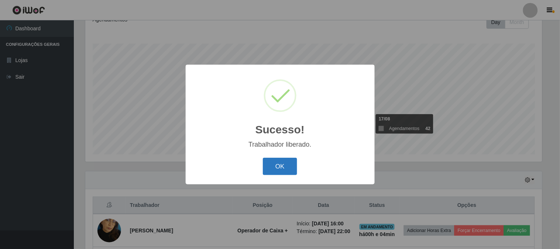
click at [281, 171] on button "OK" at bounding box center [280, 166] width 34 height 17
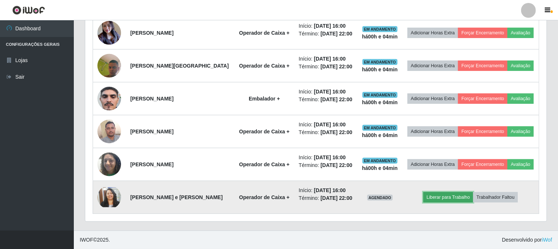
click at [449, 192] on button "Liberar para Trabalho" at bounding box center [448, 197] width 50 height 10
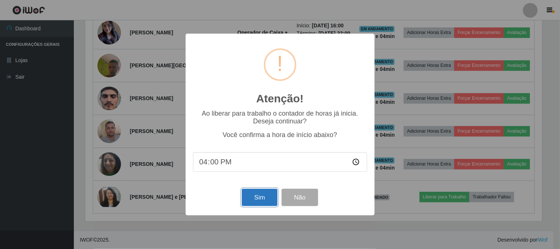
click at [261, 191] on button "Sim" at bounding box center [260, 197] width 36 height 17
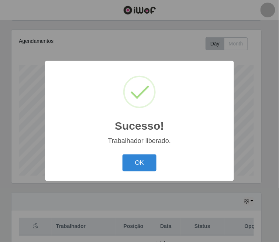
click at [148, 19] on div "Sucesso! × Trabalhador liberado. OK Cancel" at bounding box center [139, 121] width 279 height 242
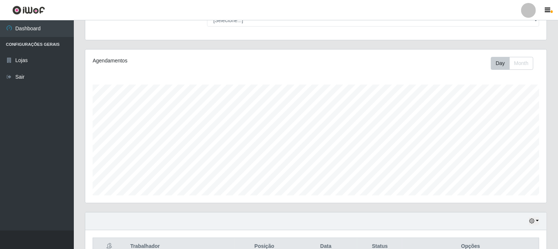
scroll to position [28, 0]
